Goal: Task Accomplishment & Management: Manage account settings

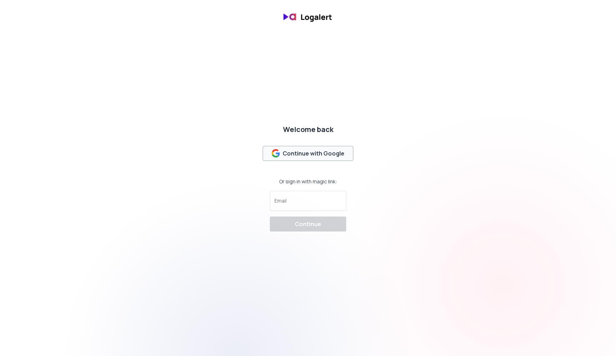
click at [318, 153] on div "Continue with Google" at bounding box center [308, 153] width 73 height 9
click at [303, 212] on div "Welcome back Continue with Google Or sign in with magic link: Email Continue" at bounding box center [308, 178] width 82 height 113
click at [308, 201] on input "Email" at bounding box center [307, 204] width 67 height 7
type input "[EMAIL_ADDRESS][DOMAIN_NAME]"
click at [317, 229] on button "Continue" at bounding box center [308, 224] width 76 height 15
